Goal: Task Accomplishment & Management: Manage account settings

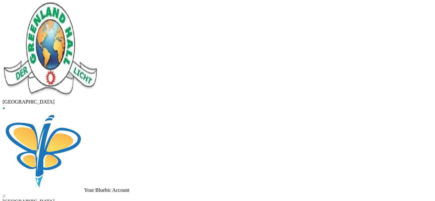
scroll to position [23, 0]
type input "100"
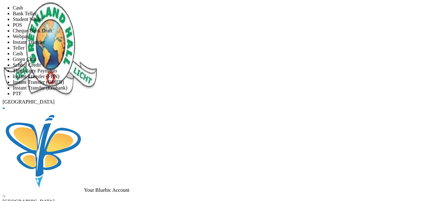
scroll to position [2, 0]
click at [180, 62] on li "Green Coin" at bounding box center [224, 60] width 422 height 6
type input "[DATE]"
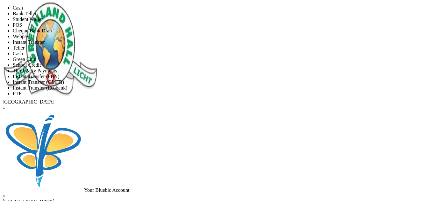
type textarea "a pen"
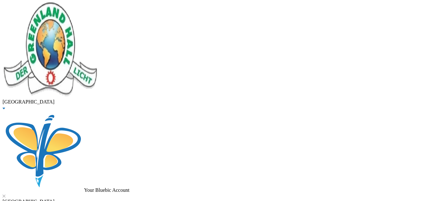
drag, startPoint x: 87, startPoint y: 49, endPoint x: 48, endPoint y: 49, distance: 38.5
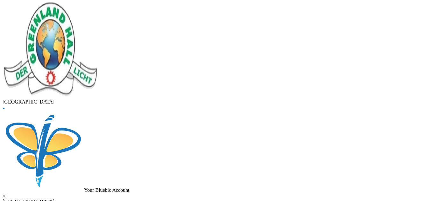
click at [34, 16] on span "Graduated" at bounding box center [23, 13] width 21 height 5
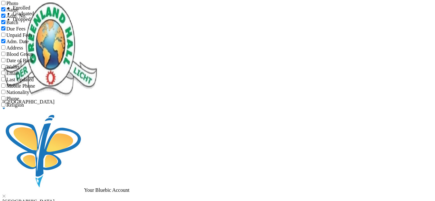
checkbox input "true"
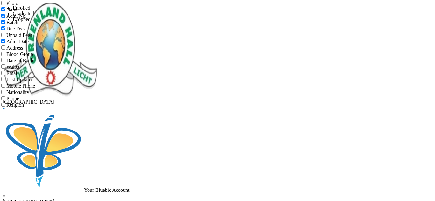
checkbox input "true"
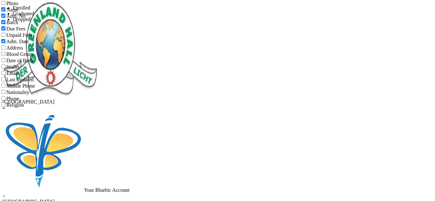
checkbox input "true"
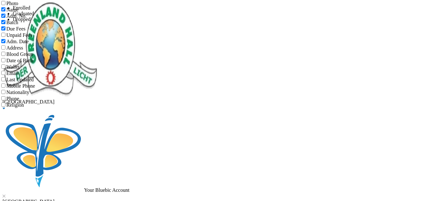
checkbox input "true"
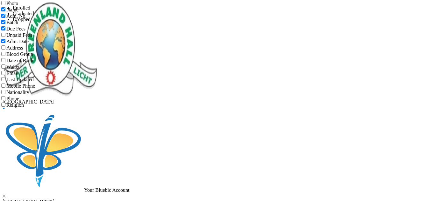
checkbox input "true"
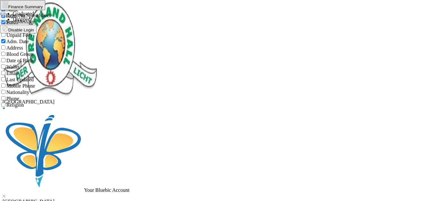
click at [45, 10] on button "Finance Summary" at bounding box center [22, 5] width 45 height 10
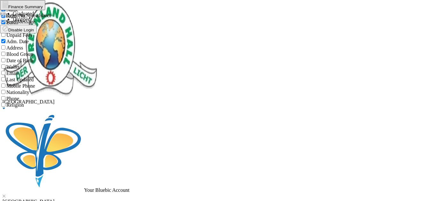
checkbox input "false"
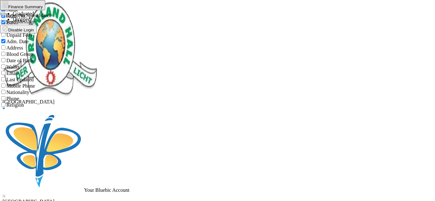
checkbox input "false"
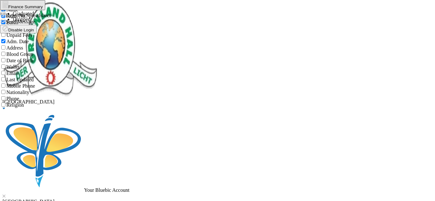
checkbox input "false"
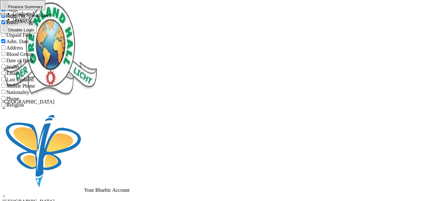
checkbox input "false"
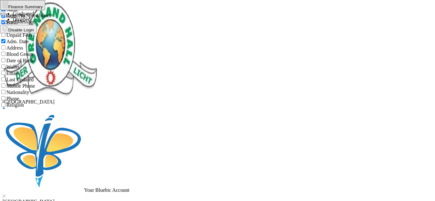
checkbox input "false"
type input "aderogba"
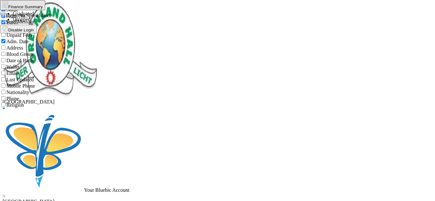
click at [239, 11] on li "Enrolled" at bounding box center [224, 8] width 422 height 6
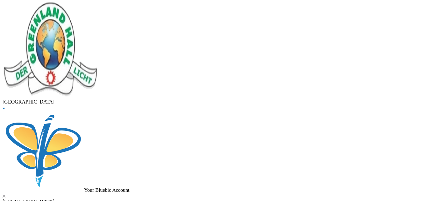
type input "1000"
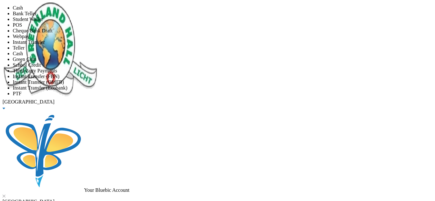
scroll to position [45, 0]
click at [60, 79] on span "Instant Transfer (FBN)" at bounding box center [36, 76] width 47 height 5
type input "[DATE]"
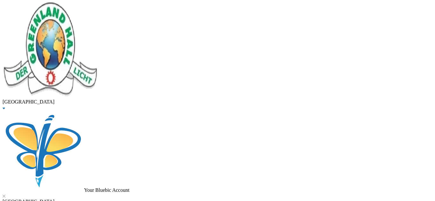
type input "1000"
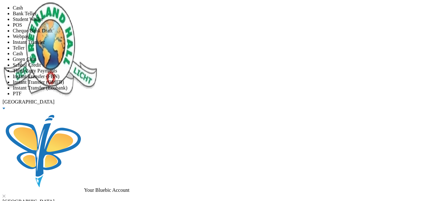
scroll to position [2, 0]
click at [36, 62] on span "Green Coin" at bounding box center [25, 59] width 24 height 5
type input "[DATE]"
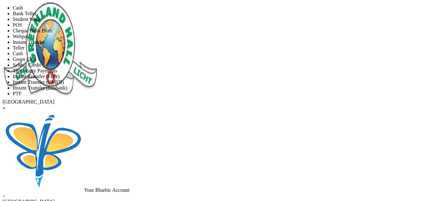
type textarea "hymn book"
